Goal: Find specific page/section: Find specific page/section

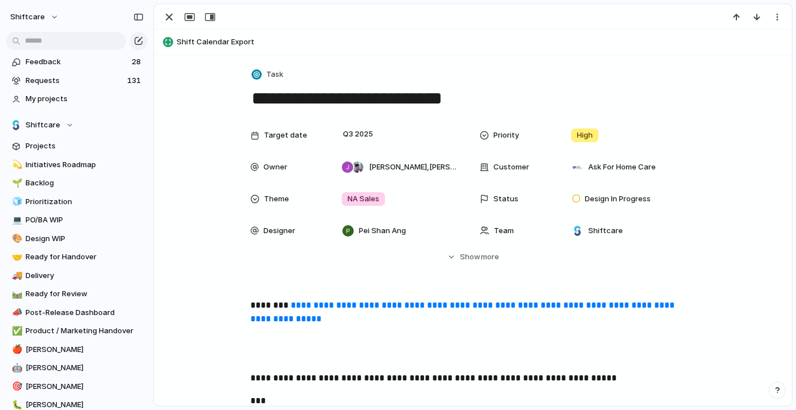
scroll to position [1813, 0]
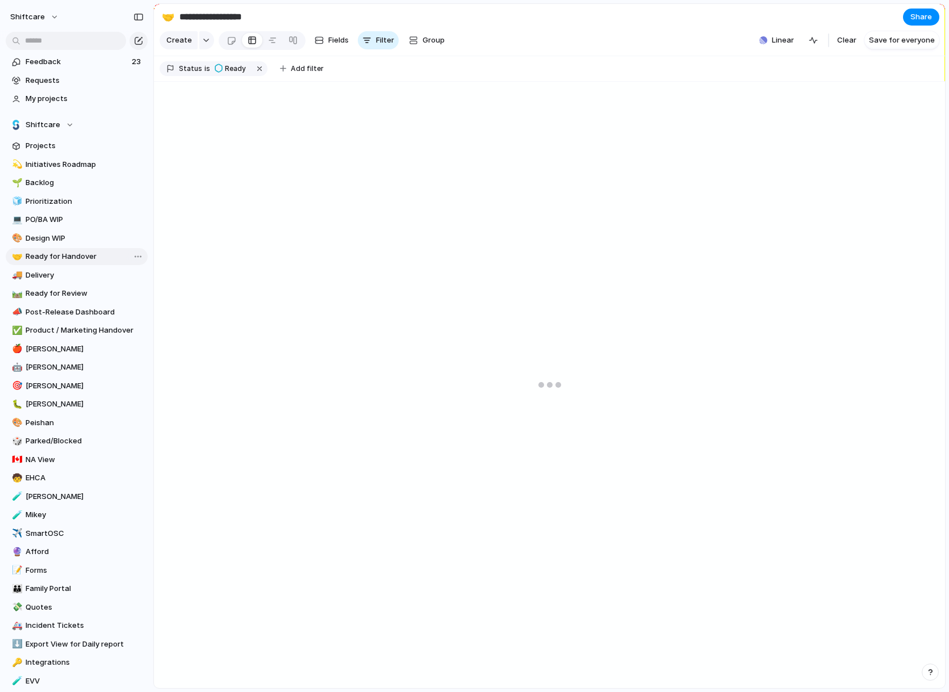
click at [69, 260] on span "Ready for Handover" at bounding box center [85, 256] width 118 height 11
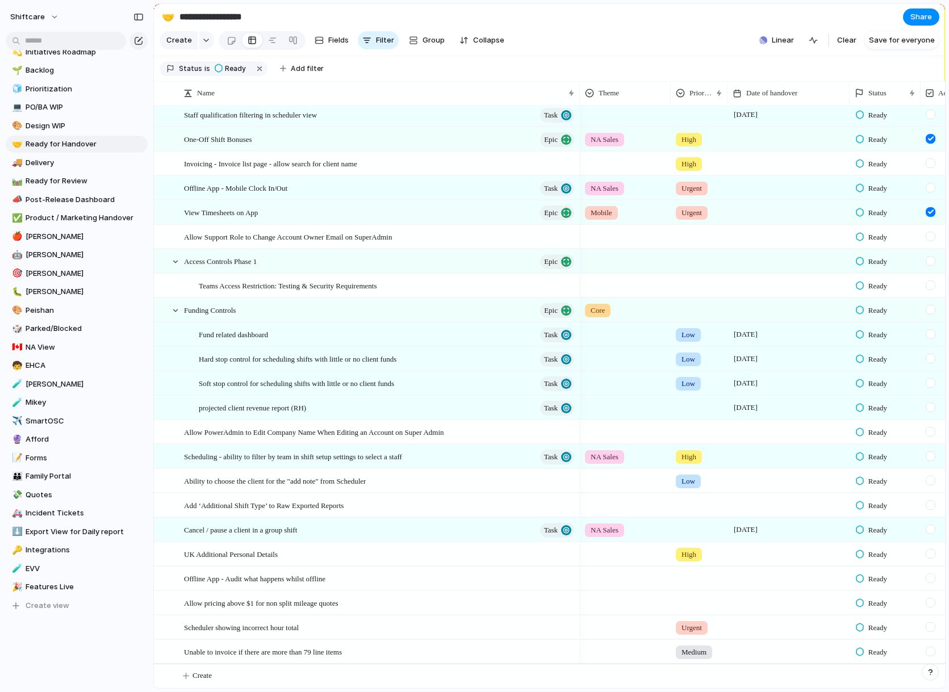
scroll to position [115, 0]
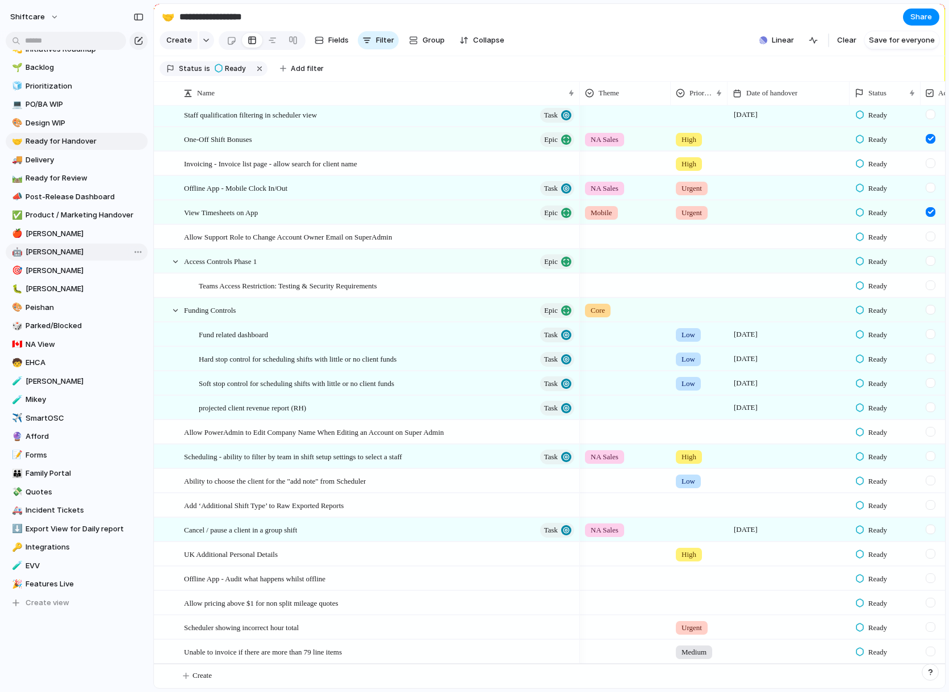
click at [59, 252] on span "[PERSON_NAME]" at bounding box center [85, 252] width 118 height 11
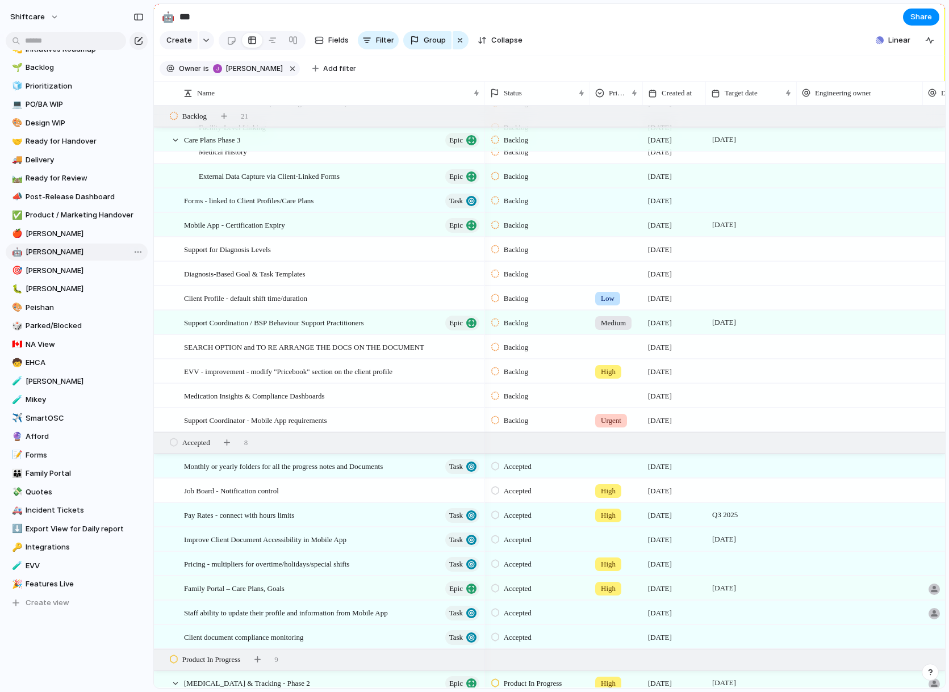
type input "***"
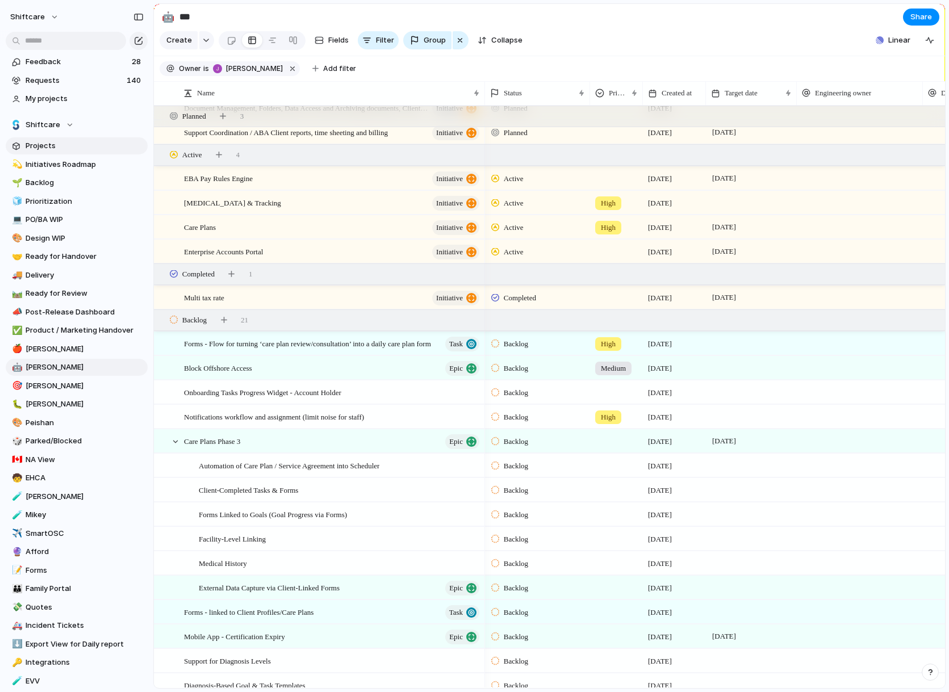
click at [82, 147] on span "Projects" at bounding box center [85, 145] width 118 height 11
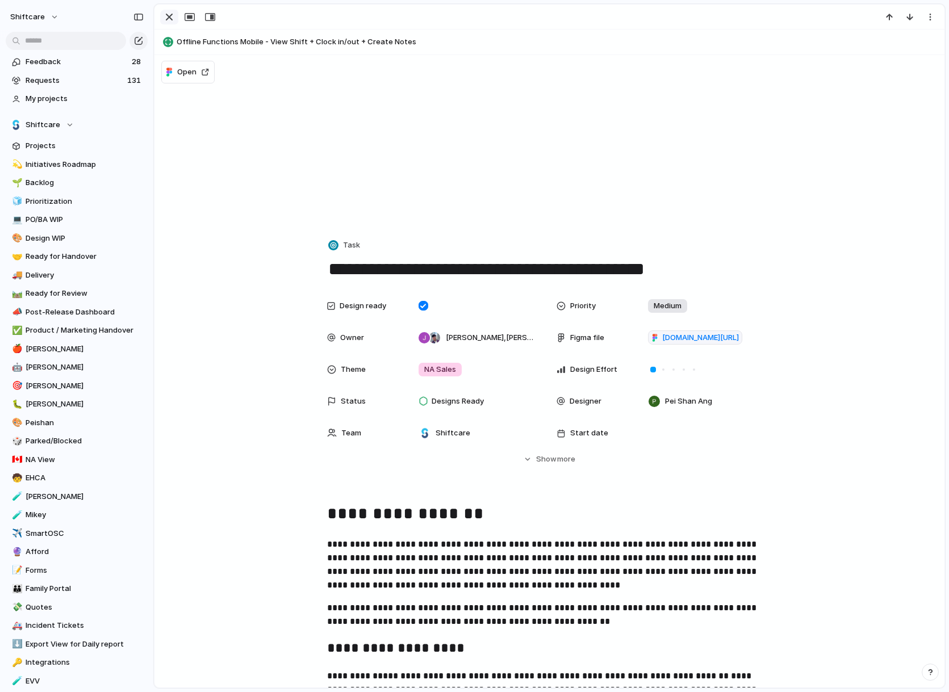
click at [172, 14] on div "button" at bounding box center [169, 17] width 14 height 14
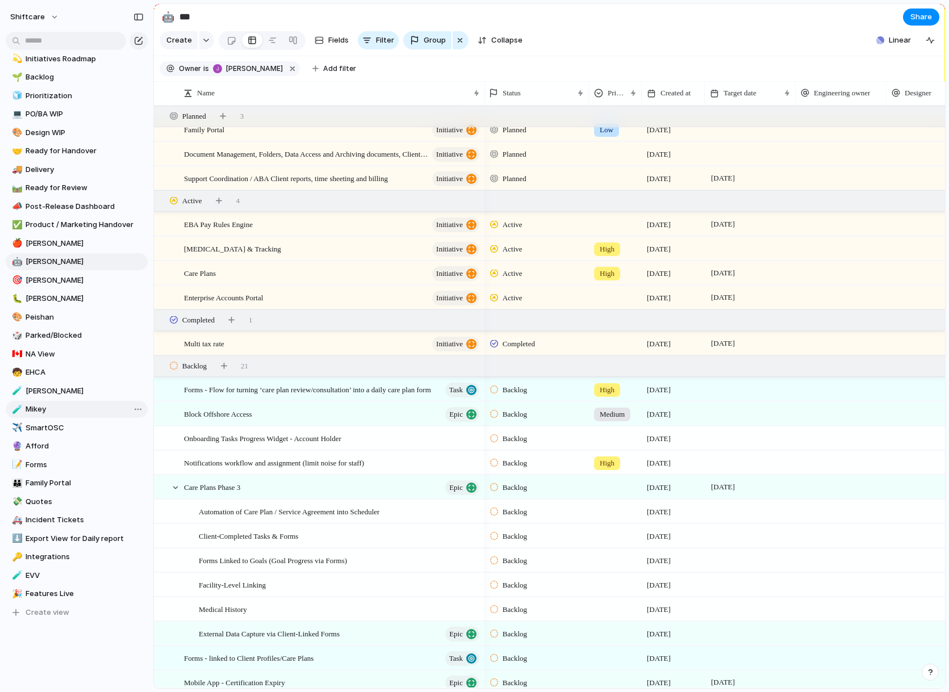
scroll to position [106, 0]
click at [41, 577] on span "EVV" at bounding box center [85, 575] width 118 height 11
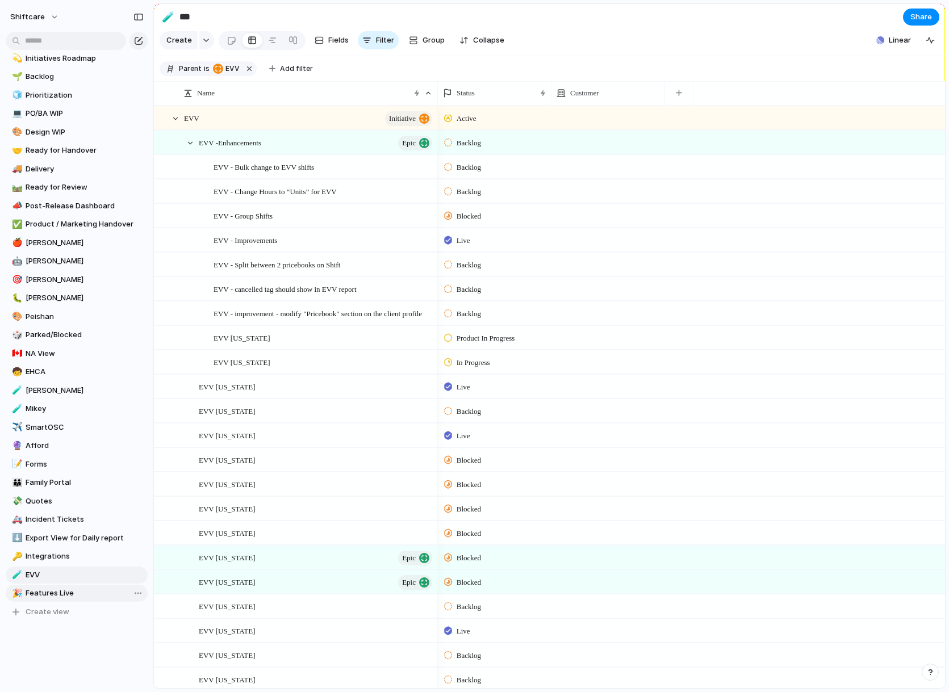
click at [49, 594] on span "Features Live" at bounding box center [85, 593] width 118 height 11
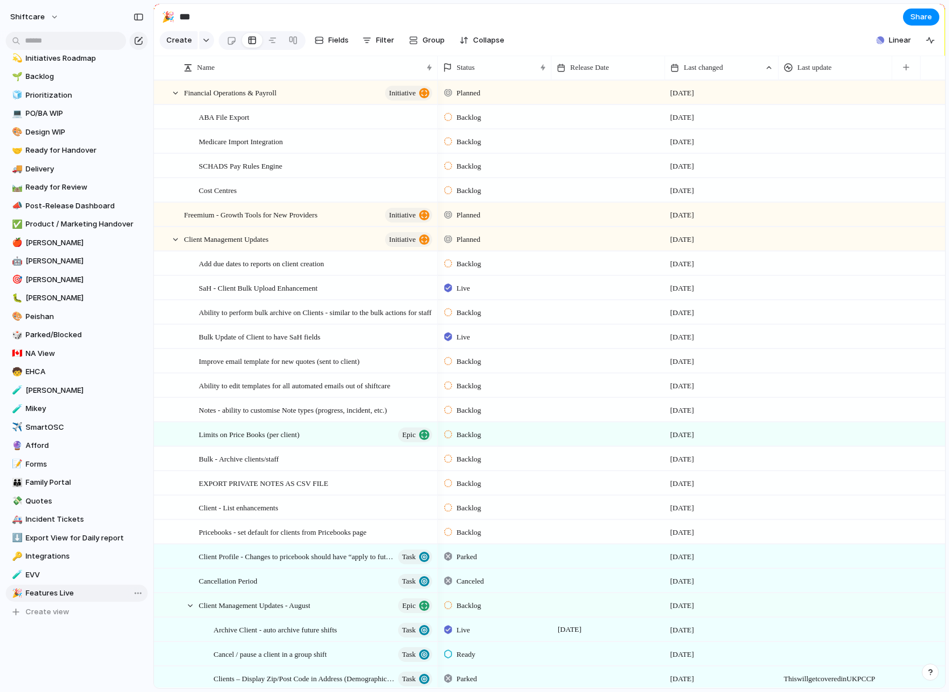
type input "**********"
